Goal: Task Accomplishment & Management: Use online tool/utility

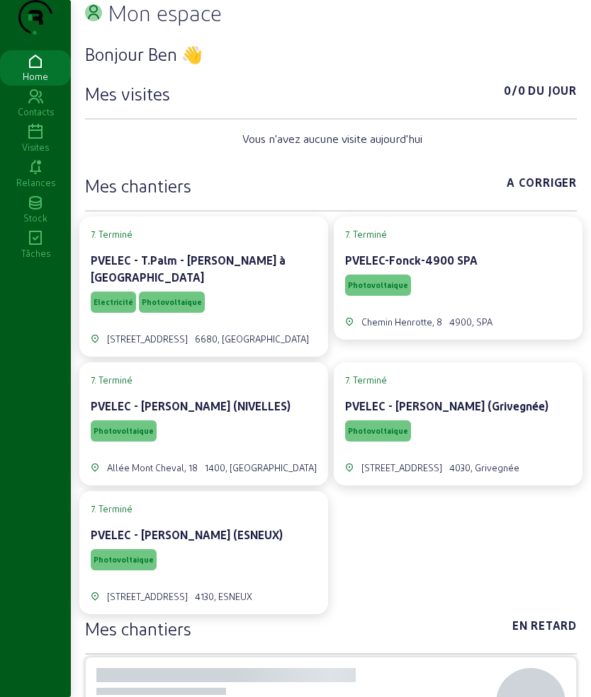
click at [34, 154] on div "Visites" at bounding box center [35, 147] width 71 height 13
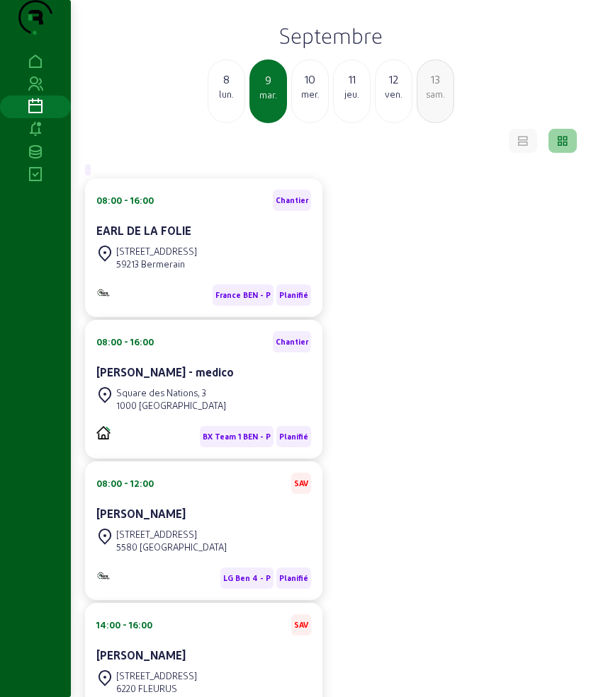
click at [323, 88] on div "10" at bounding box center [310, 79] width 36 height 17
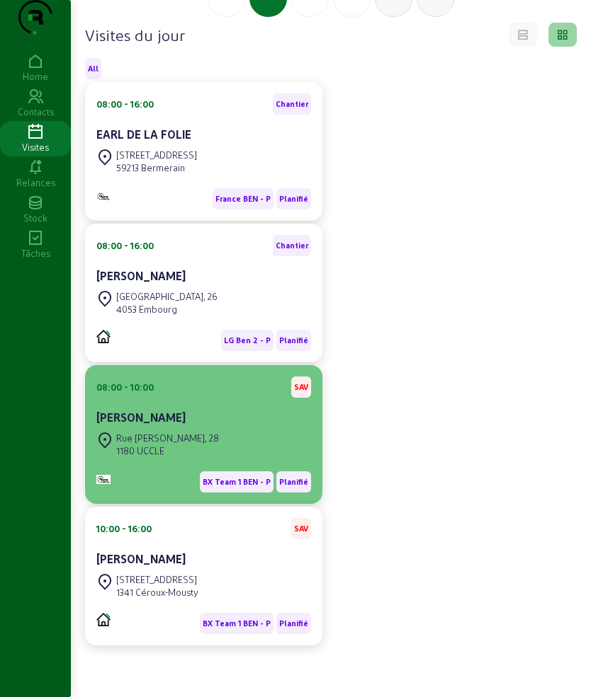
scroll to position [147, 0]
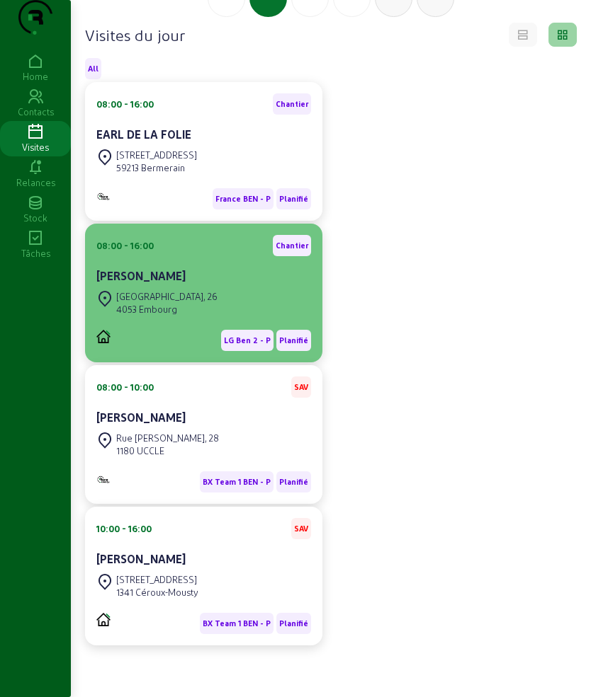
click at [185, 313] on div "4053 Embourg" at bounding box center [166, 309] width 101 height 13
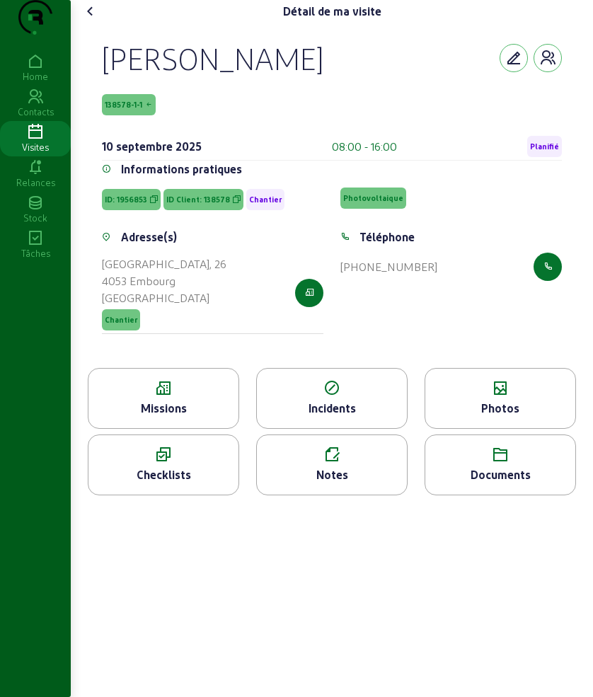
click at [176, 417] on div "Missions" at bounding box center [164, 408] width 150 height 17
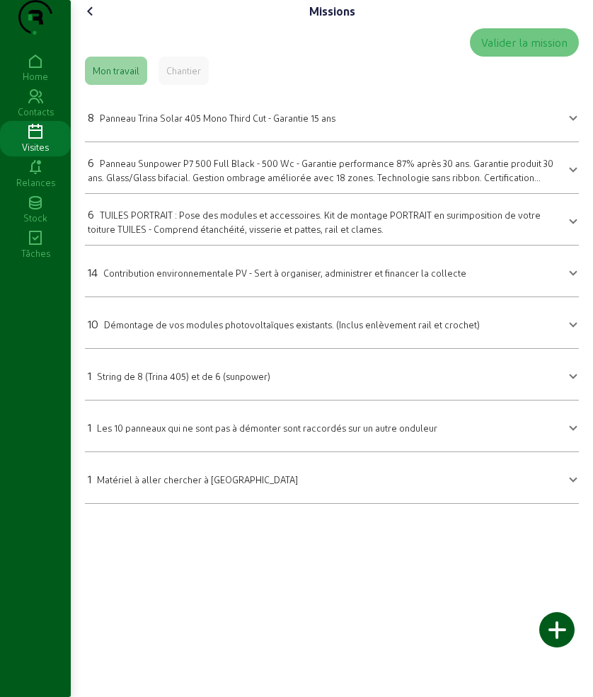
click at [99, 20] on icon at bounding box center [90, 11] width 17 height 17
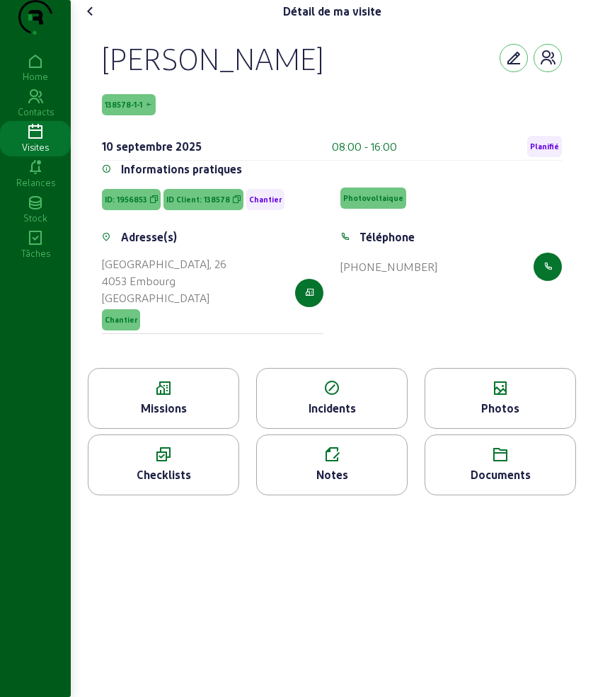
click at [97, 20] on icon at bounding box center [90, 11] width 17 height 17
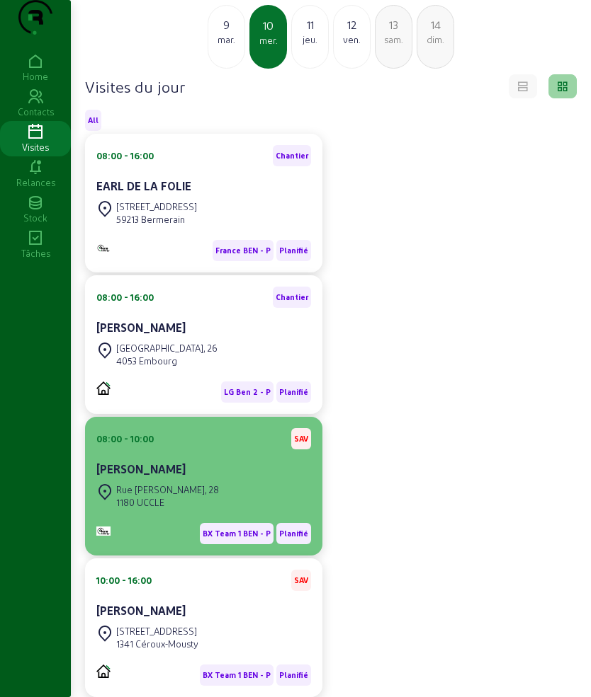
scroll to position [147, 0]
